Goal: Task Accomplishment & Management: Manage account settings

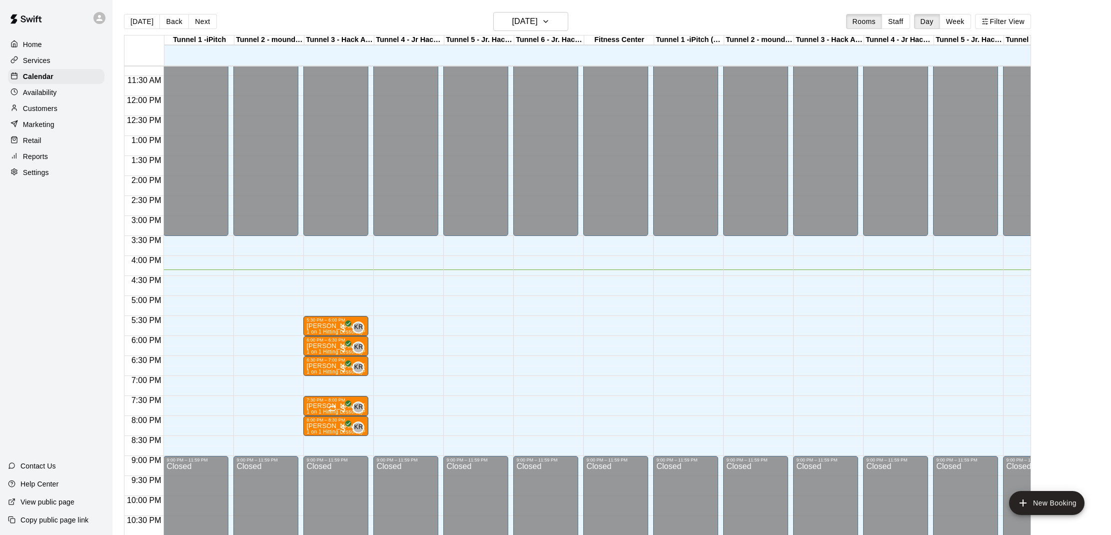
scroll to position [16, 0]
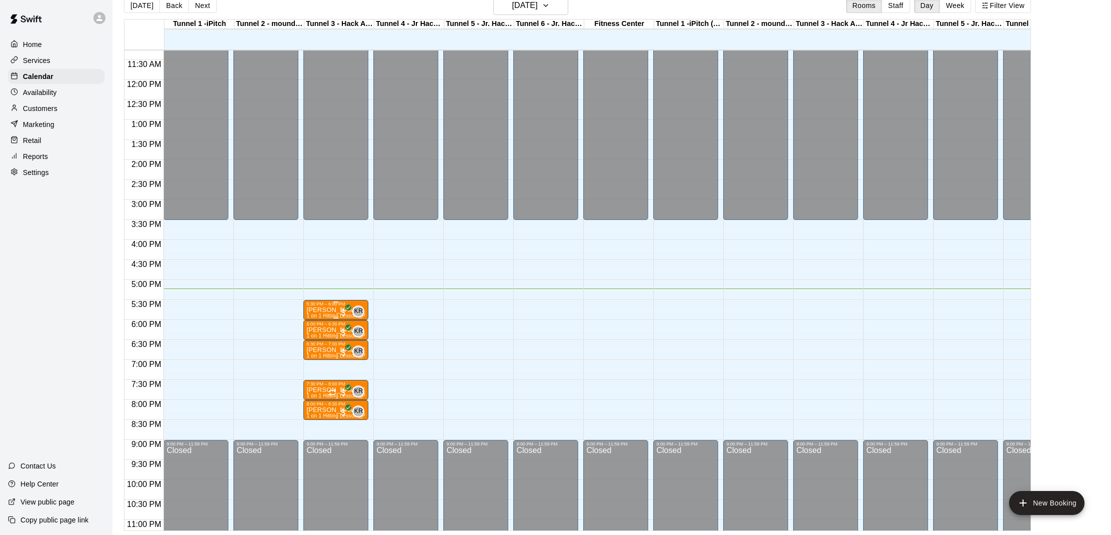
click at [324, 310] on p "[PERSON_NAME]" at bounding box center [335, 310] width 59 height 0
click at [314, 338] on button "edit" at bounding box center [317, 344] width 20 height 19
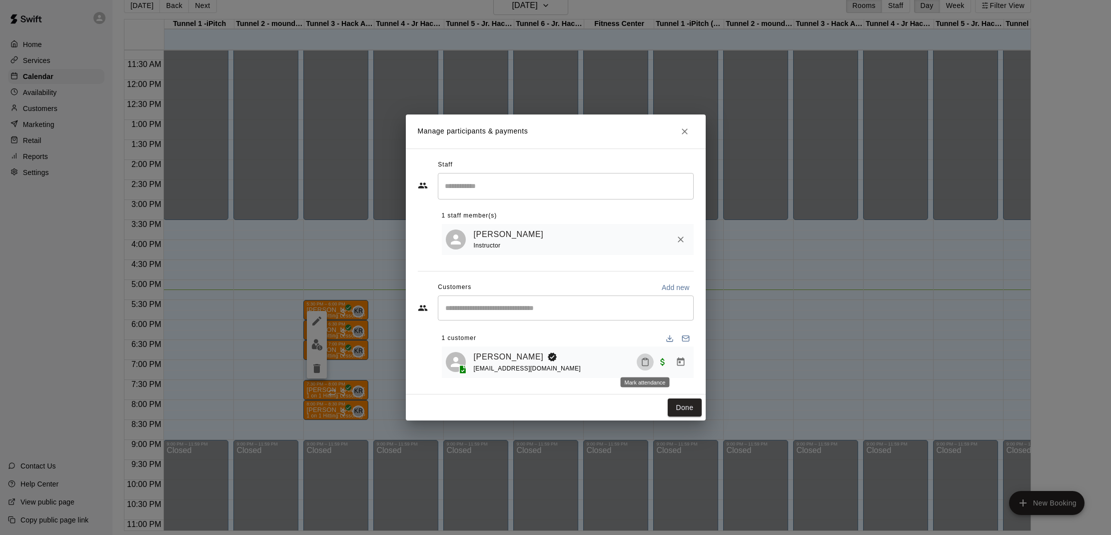
click at [641, 362] on icon "Mark attendance" at bounding box center [645, 361] width 9 height 9
click at [674, 363] on p "[PERSON_NAME] attended" at bounding box center [713, 365] width 88 height 10
click at [686, 411] on button "Done" at bounding box center [684, 407] width 33 height 18
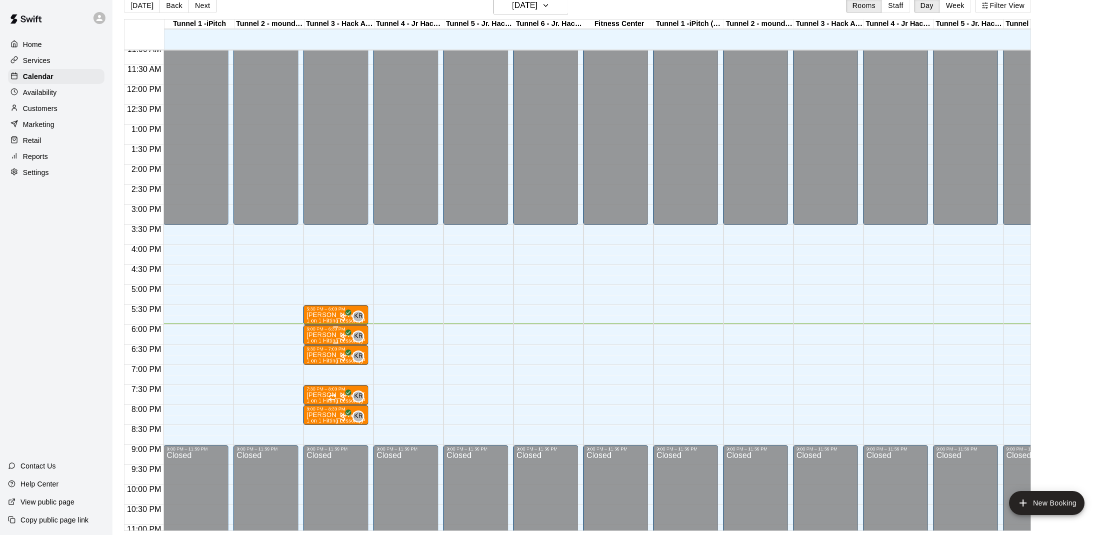
scroll to position [446, 0]
click at [319, 334] on p "[PERSON_NAME]" at bounding box center [335, 334] width 59 height 0
click at [321, 374] on img "edit" at bounding box center [316, 368] width 11 height 11
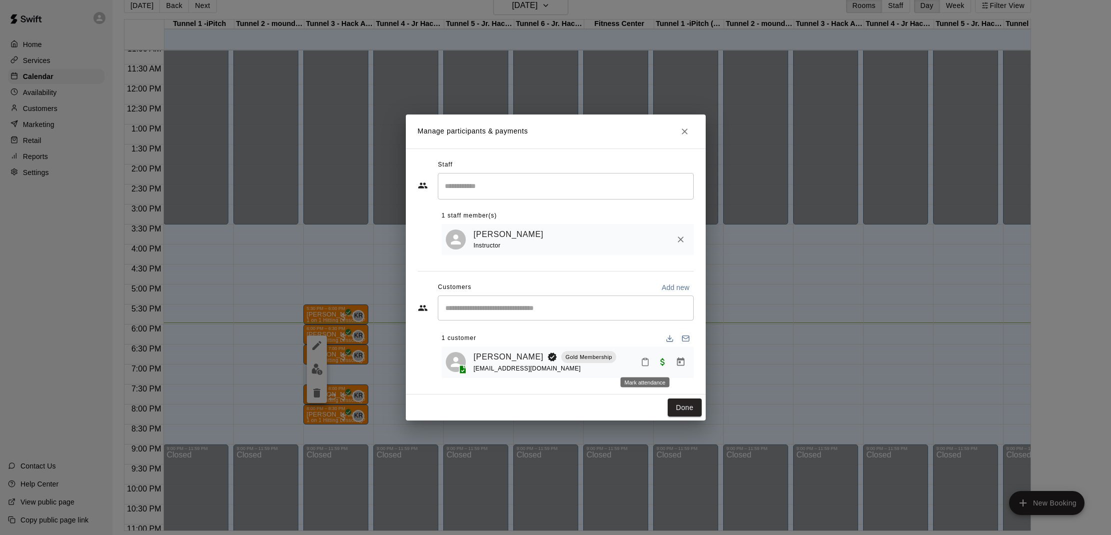
click at [647, 362] on icon "Mark attendance" at bounding box center [645, 361] width 9 height 9
drag, startPoint x: 669, startPoint y: 368, endPoint x: 671, endPoint y: 381, distance: 13.6
click at [670, 369] on li "[PERSON_NAME] attended" at bounding box center [707, 365] width 117 height 16
click at [693, 410] on button "Done" at bounding box center [684, 407] width 33 height 18
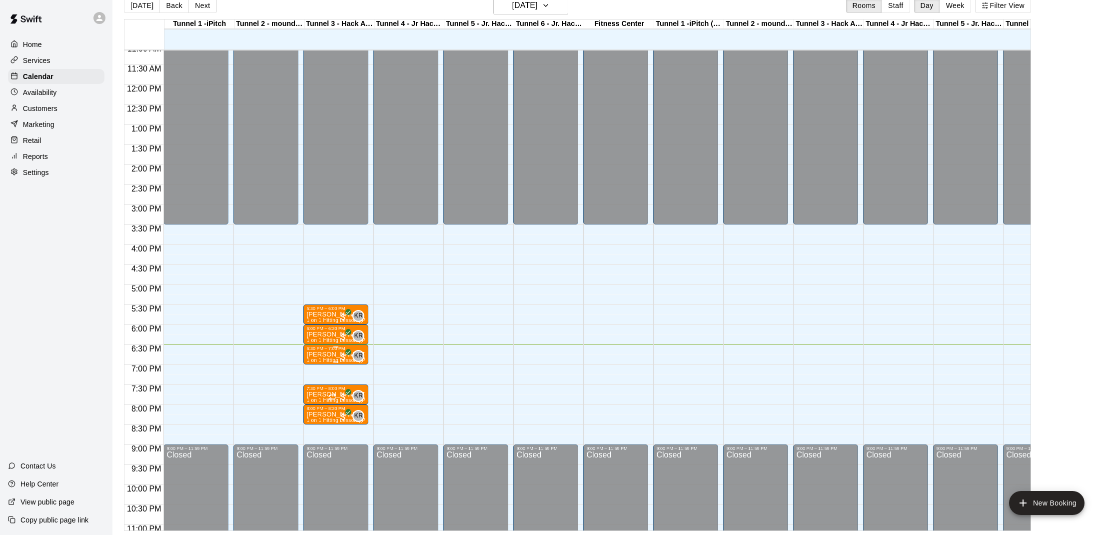
click at [327, 347] on div at bounding box center [335, 346] width 59 height 1
click at [317, 380] on img "edit" at bounding box center [316, 379] width 11 height 11
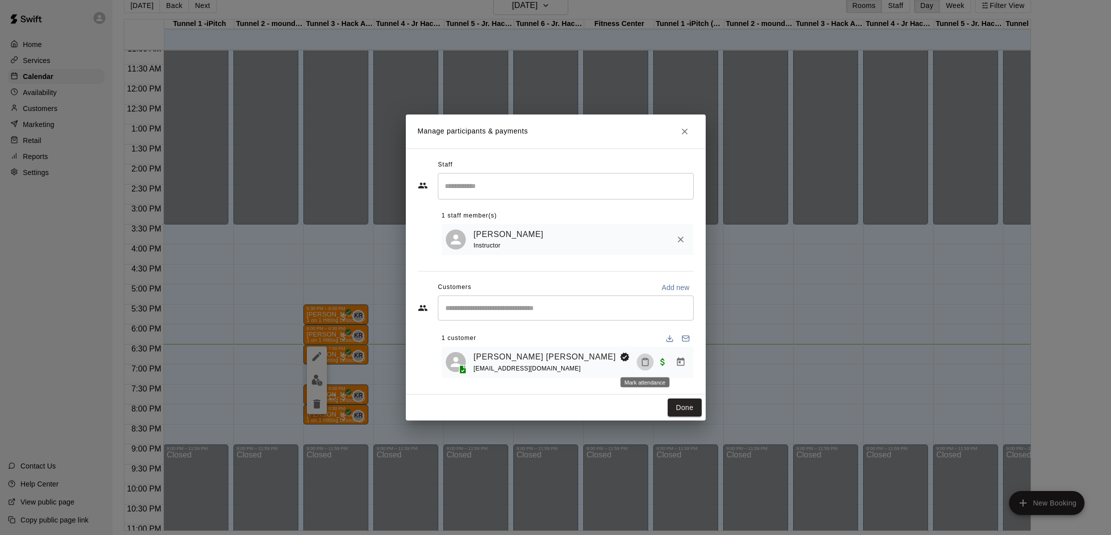
click at [646, 361] on icon "Mark attendance" at bounding box center [645, 361] width 9 height 9
click at [660, 365] on icon at bounding box center [661, 365] width 9 height 9
click at [688, 406] on button "Done" at bounding box center [684, 407] width 33 height 18
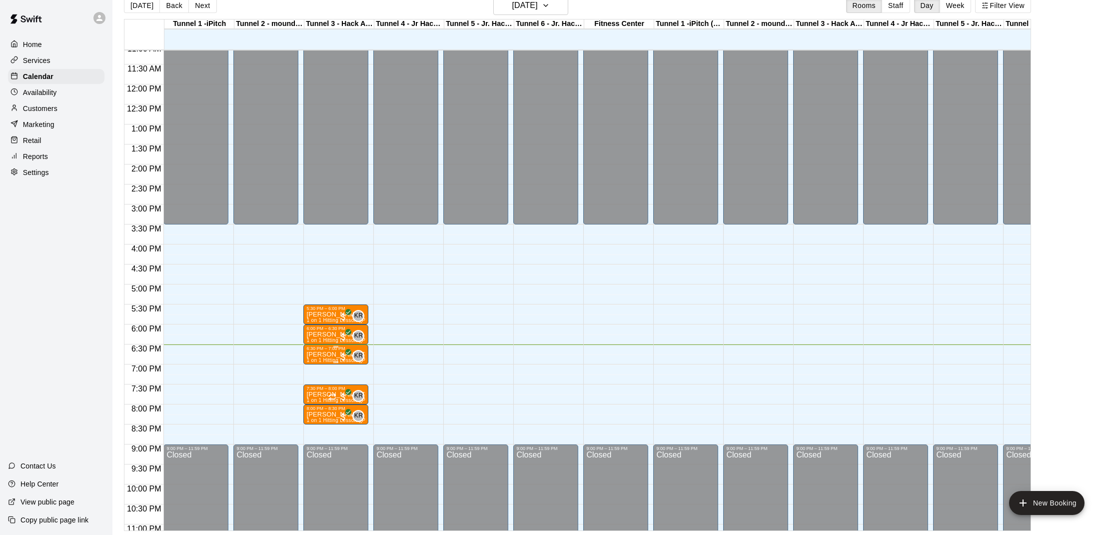
click at [337, 346] on div "6:30 PM – 7:00 PM [PERSON_NAME] [PERSON_NAME] 1 on 1 Hitting Lesson ([PERSON_NA…" at bounding box center [335, 354] width 65 height 20
click at [334, 357] on div at bounding box center [555, 267] width 1111 height 535
click at [325, 362] on div at bounding box center [335, 361] width 59 height 1
click at [30, 112] on div at bounding box center [555, 267] width 1111 height 535
click at [37, 105] on p "Customers" at bounding box center [40, 108] width 34 height 10
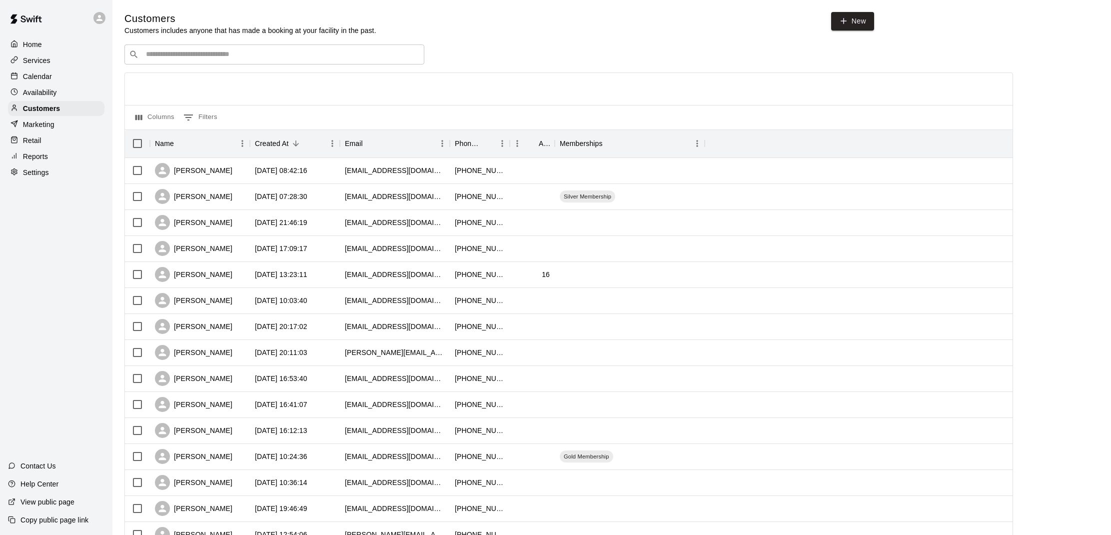
click at [197, 59] on div "​ ​" at bounding box center [274, 54] width 300 height 20
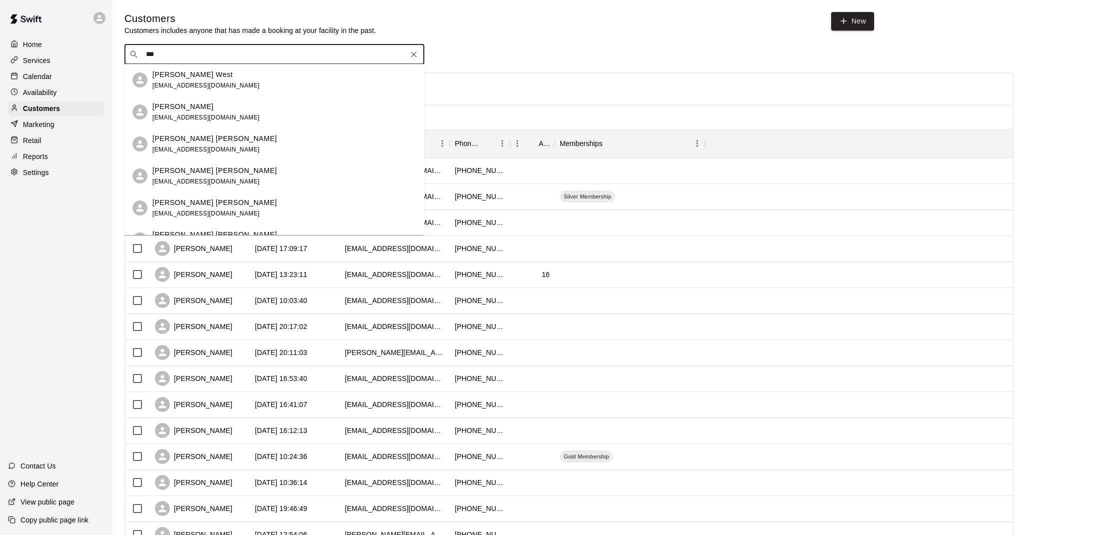
type input "****"
click at [220, 111] on div "[PERSON_NAME] [PERSON_NAME] [EMAIL_ADDRESS][DOMAIN_NAME]" at bounding box center [284, 111] width 264 height 21
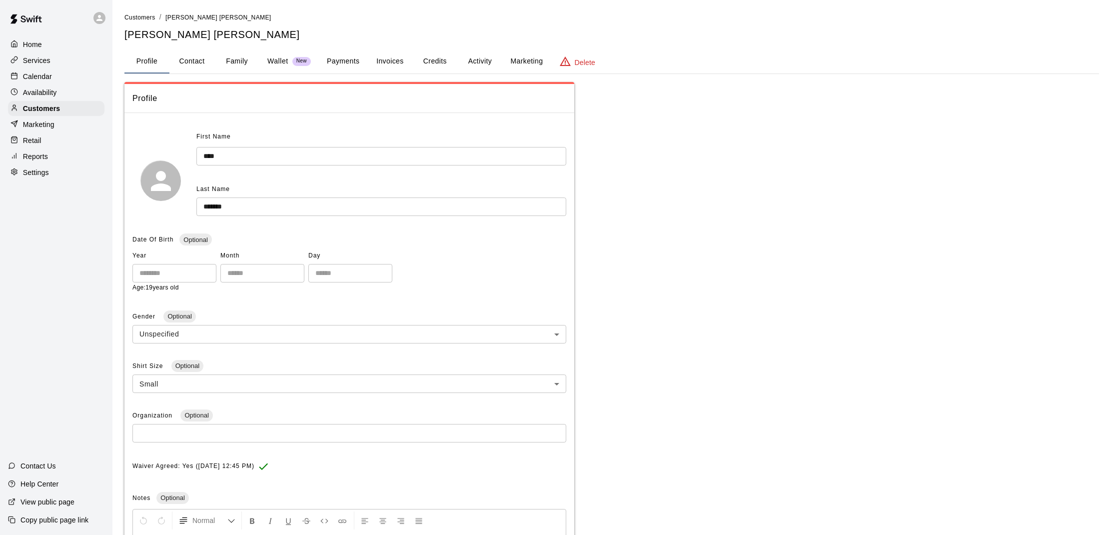
click at [345, 57] on button "Payments" at bounding box center [343, 61] width 48 height 24
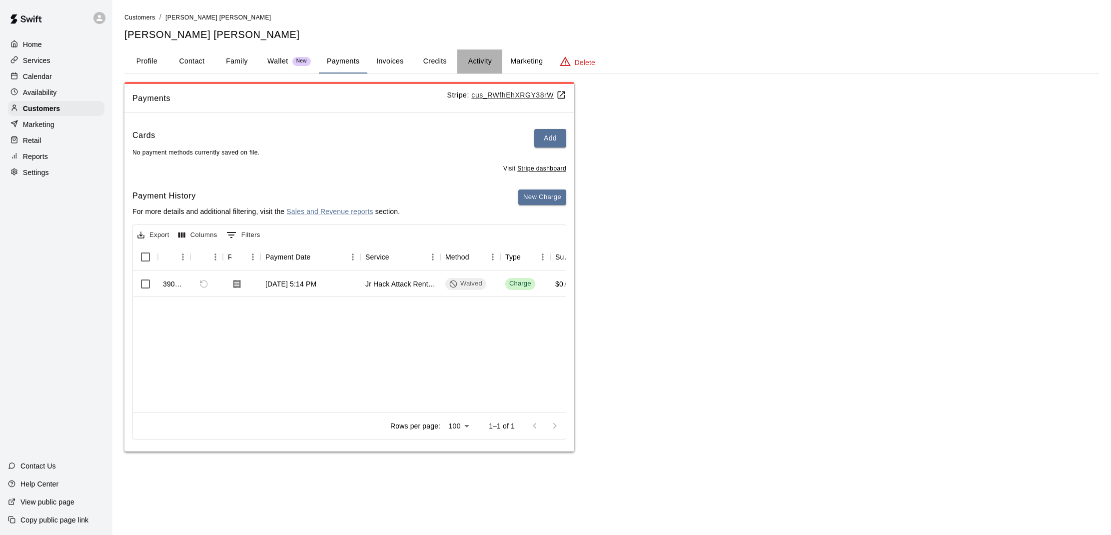
click at [484, 59] on button "Activity" at bounding box center [479, 61] width 45 height 24
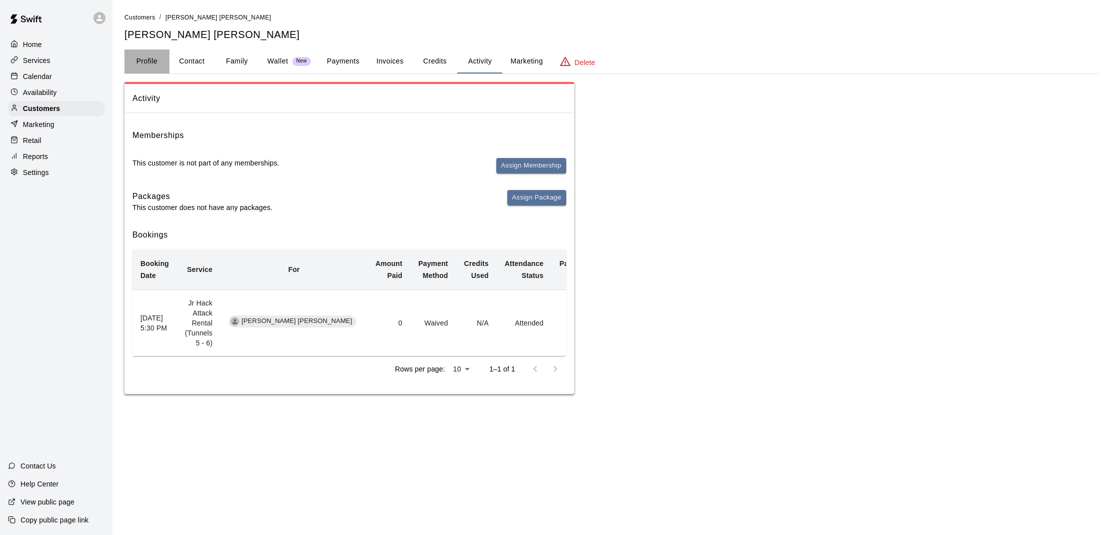
click at [163, 63] on button "Profile" at bounding box center [146, 61] width 45 height 24
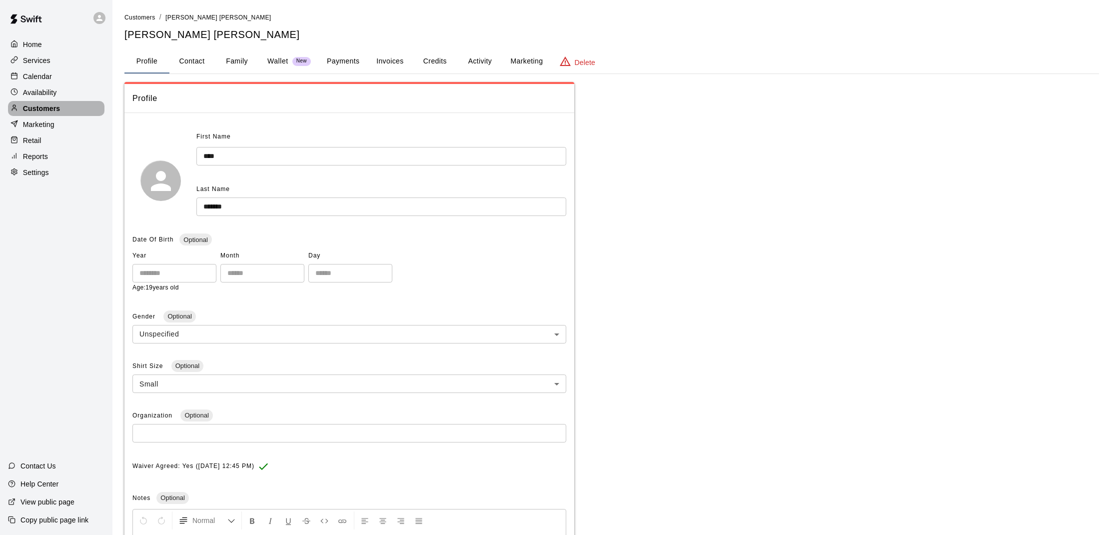
click at [53, 104] on p "Customers" at bounding box center [41, 108] width 37 height 10
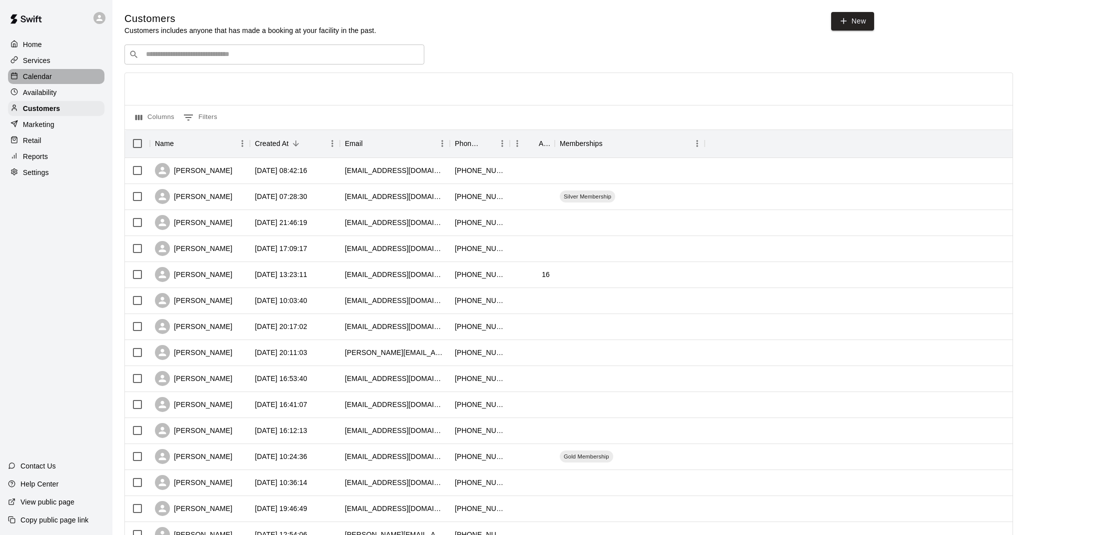
click at [67, 76] on div "Calendar" at bounding box center [56, 76] width 96 height 15
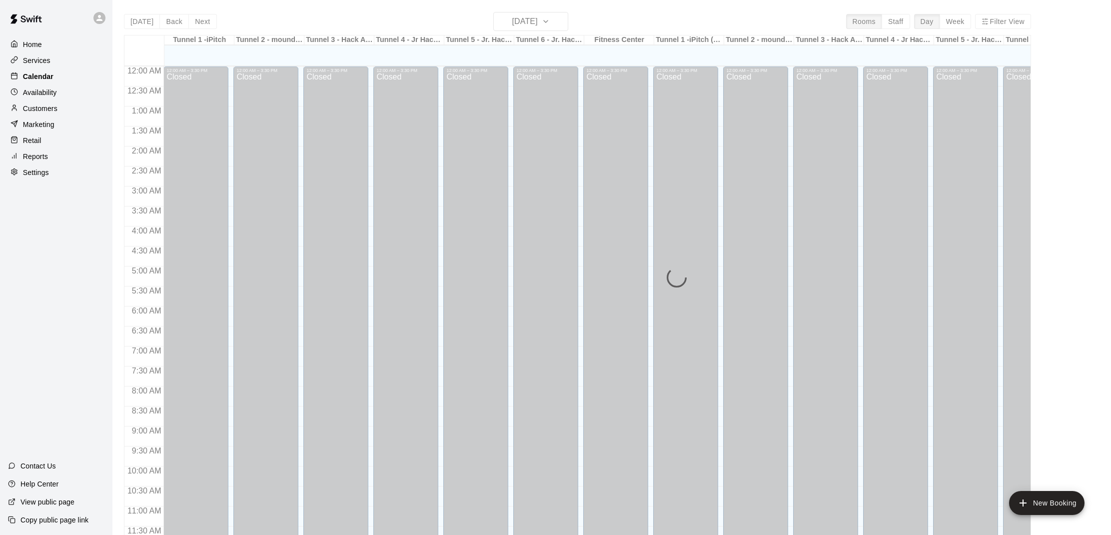
scroll to position [450, 0]
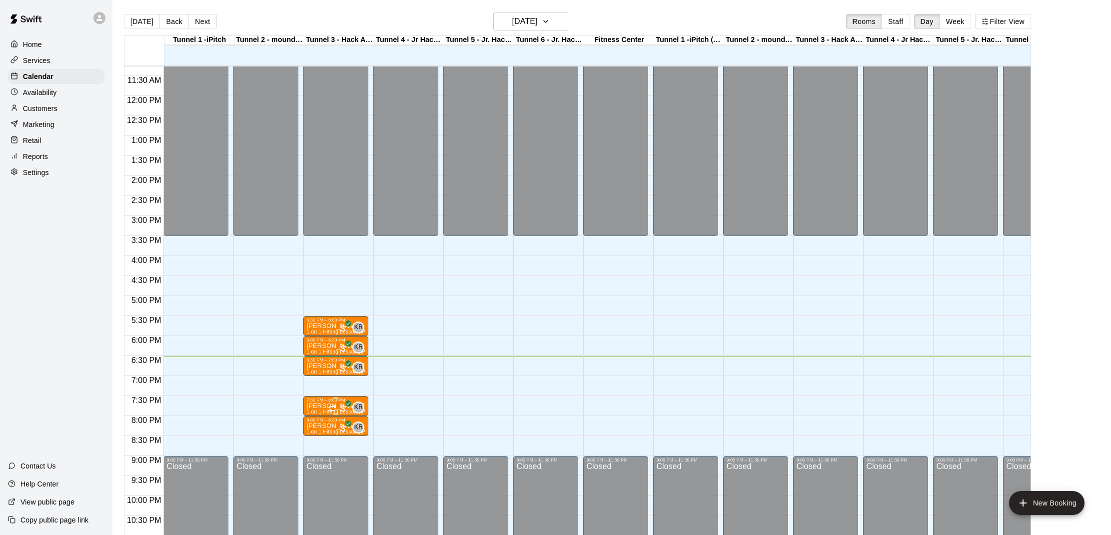
click at [325, 412] on span "1 on 1 Hitting Lesson ([PERSON_NAME])" at bounding box center [355, 411] width 99 height 5
click at [562, 397] on div at bounding box center [555, 267] width 1111 height 535
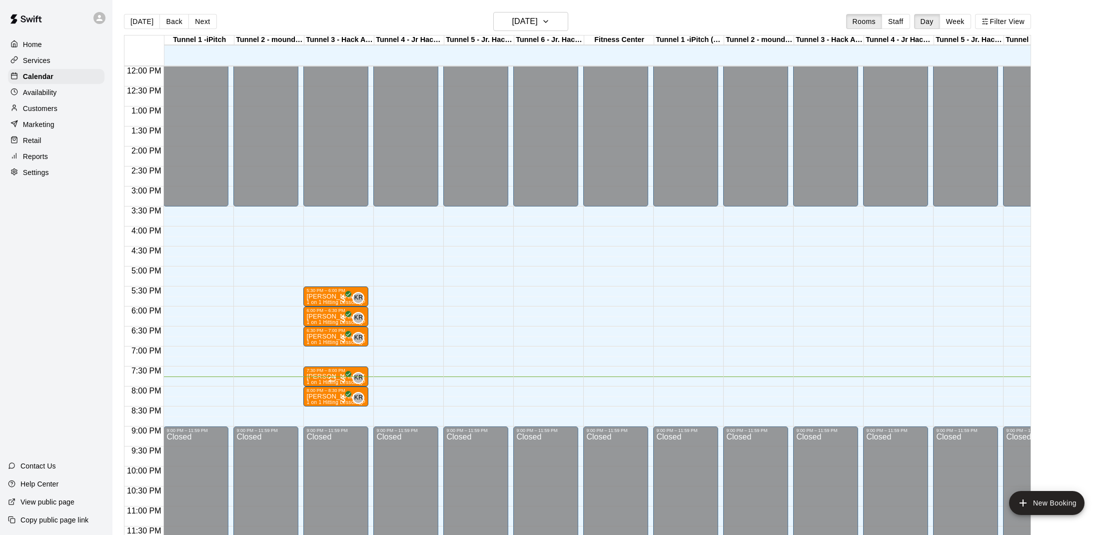
scroll to position [480, 0]
click at [332, 380] on icon "Recurring event" at bounding box center [332, 379] width 8 height 8
click at [334, 403] on img "edit" at bounding box center [338, 408] width 11 height 11
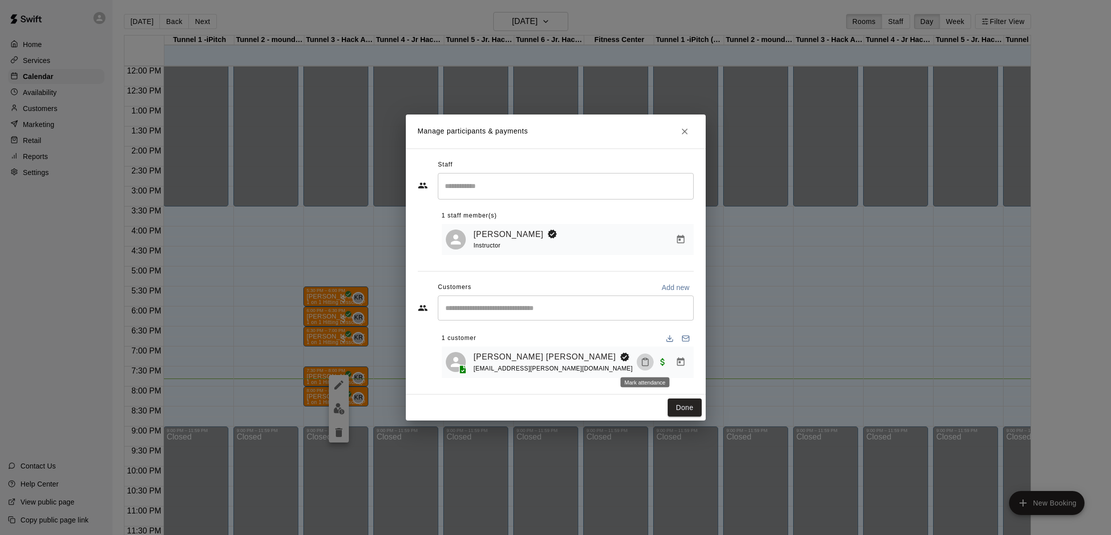
click at [643, 368] on button "Mark attendance" at bounding box center [645, 361] width 17 height 17
click at [740, 397] on div at bounding box center [555, 267] width 1111 height 535
click at [645, 366] on button "Mark attendance" at bounding box center [645, 361] width 17 height 17
click at [670, 389] on p "Mark no show" at bounding box center [687, 393] width 44 height 10
click at [685, 406] on button "Done" at bounding box center [684, 407] width 33 height 18
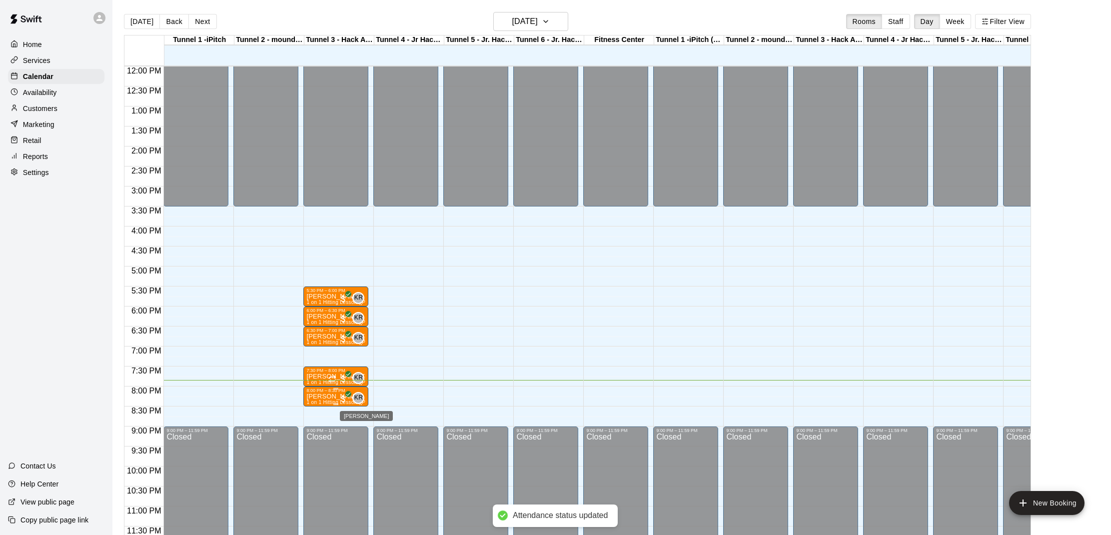
click at [355, 394] on span "KR" at bounding box center [358, 398] width 8 height 10
click at [424, 363] on div at bounding box center [555, 267] width 1111 height 535
